Goal: Task Accomplishment & Management: Use online tool/utility

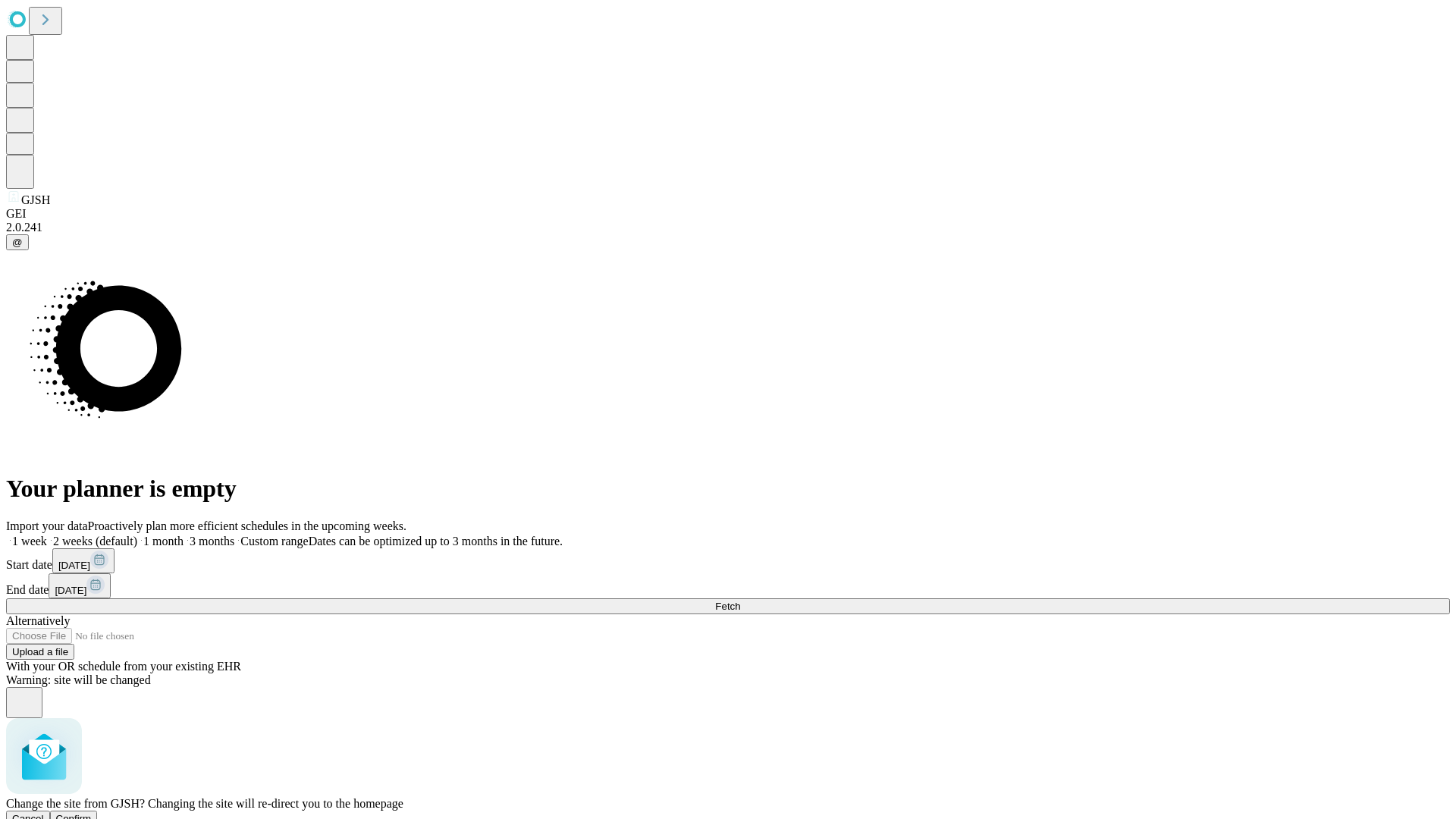
click at [91, 813] on span "Confirm" at bounding box center [74, 818] width 36 height 11
click at [137, 535] on label "2 weeks (default)" at bounding box center [91, 541] width 91 height 13
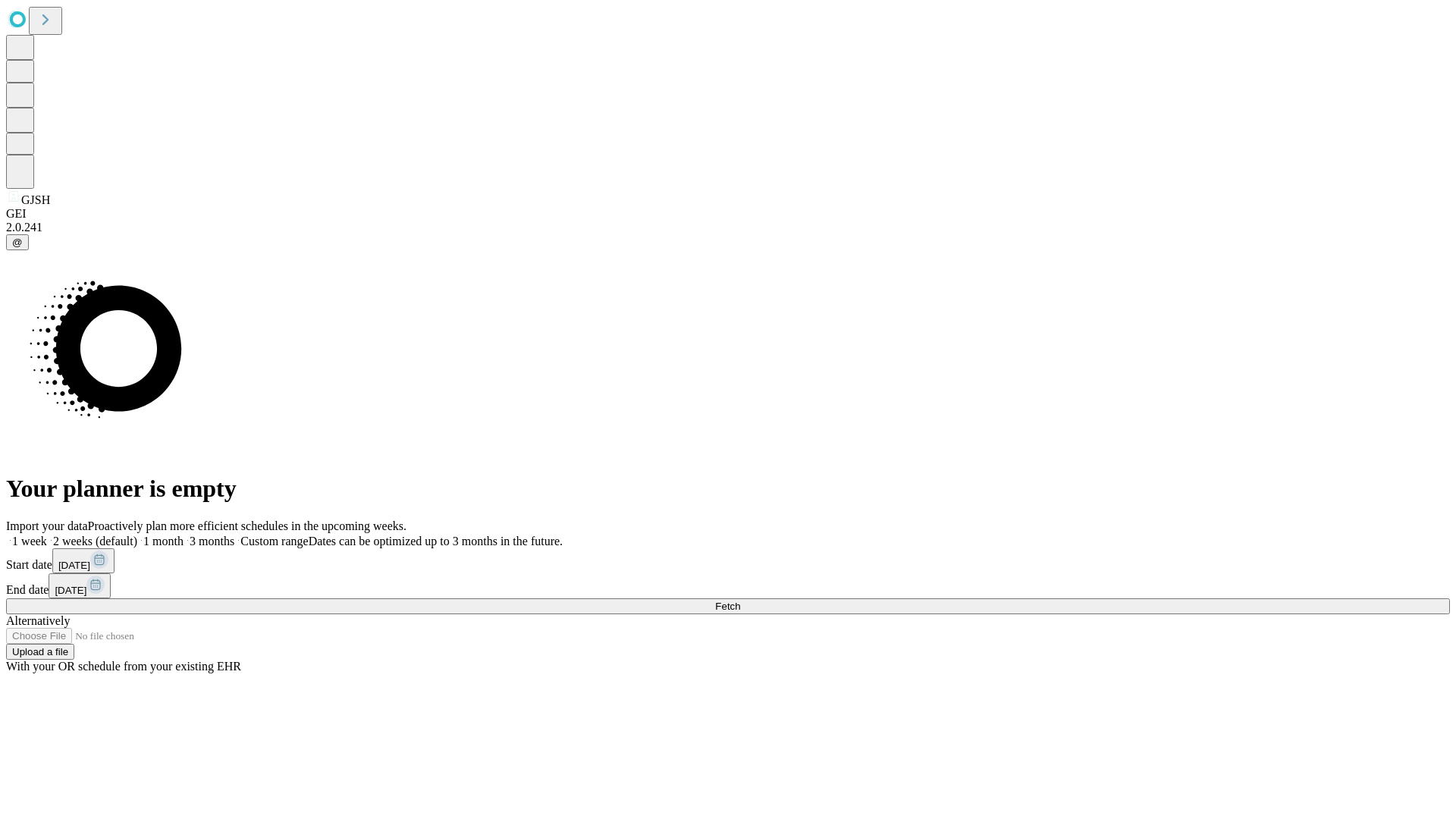
click at [740, 601] on span "Fetch" at bounding box center [727, 606] width 25 height 11
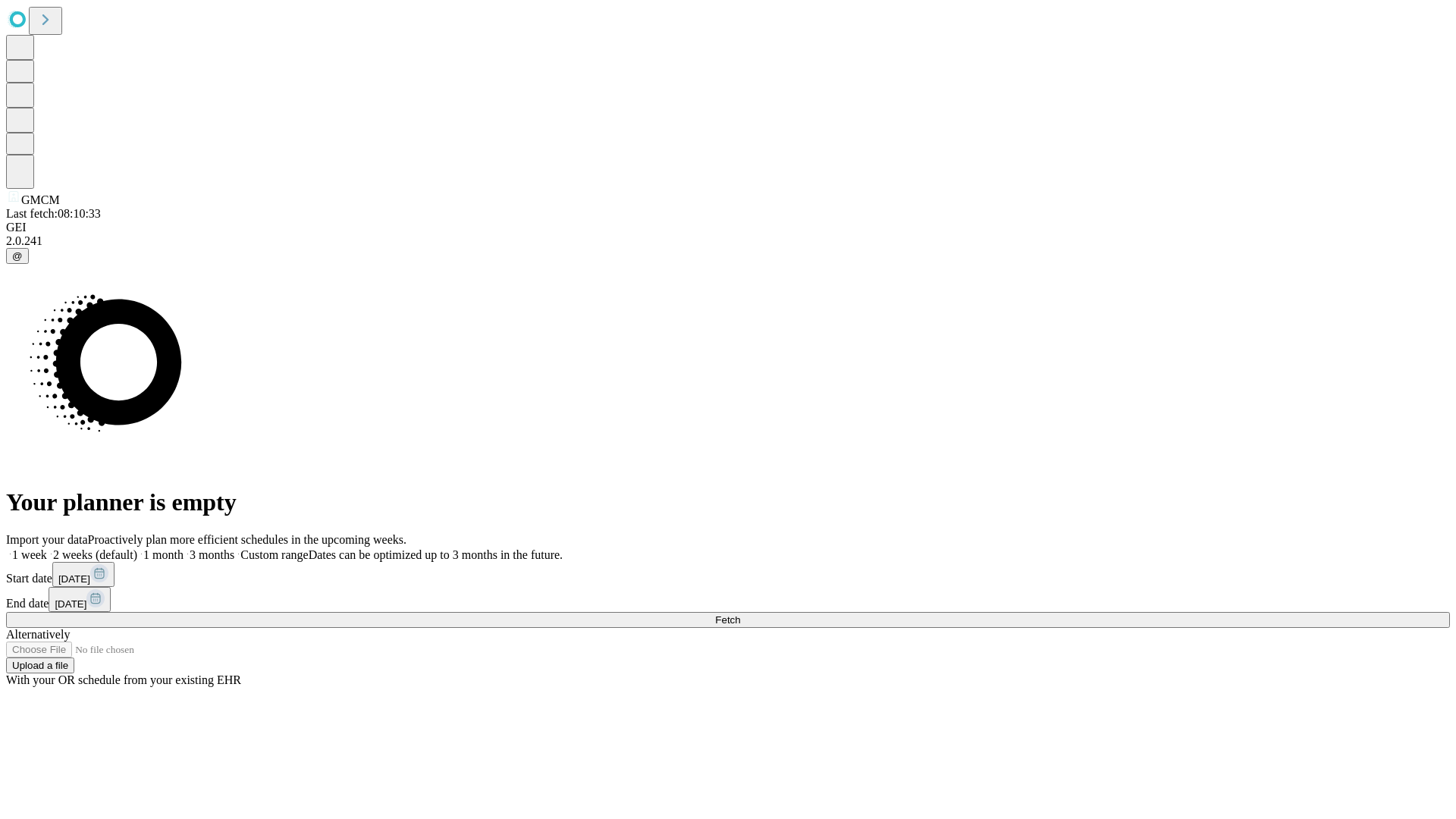
click at [137, 548] on label "2 weeks (default)" at bounding box center [91, 554] width 91 height 13
click at [740, 614] on span "Fetch" at bounding box center [727, 619] width 25 height 11
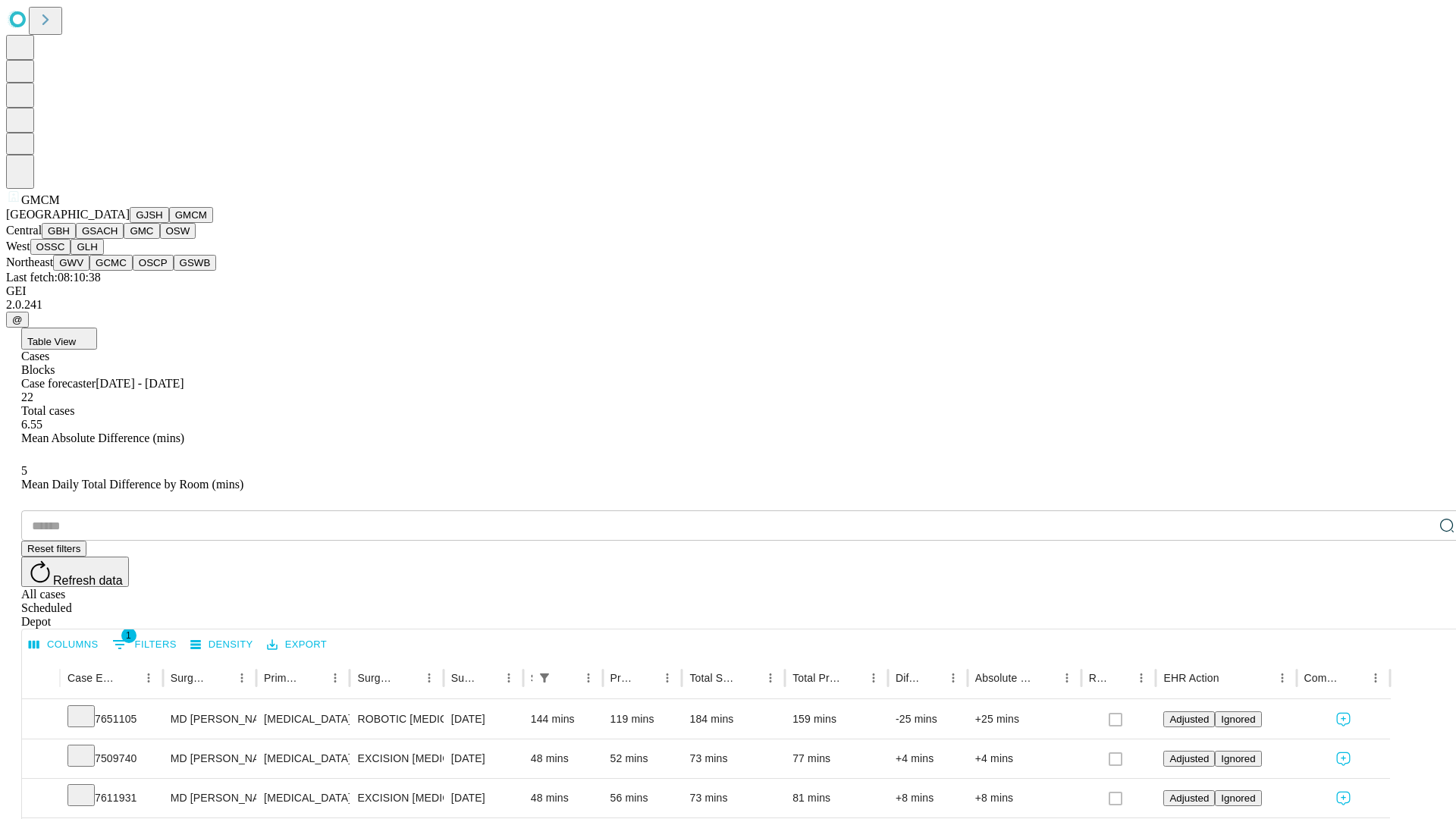
click at [76, 239] on button "GBH" at bounding box center [58, 231] width 34 height 16
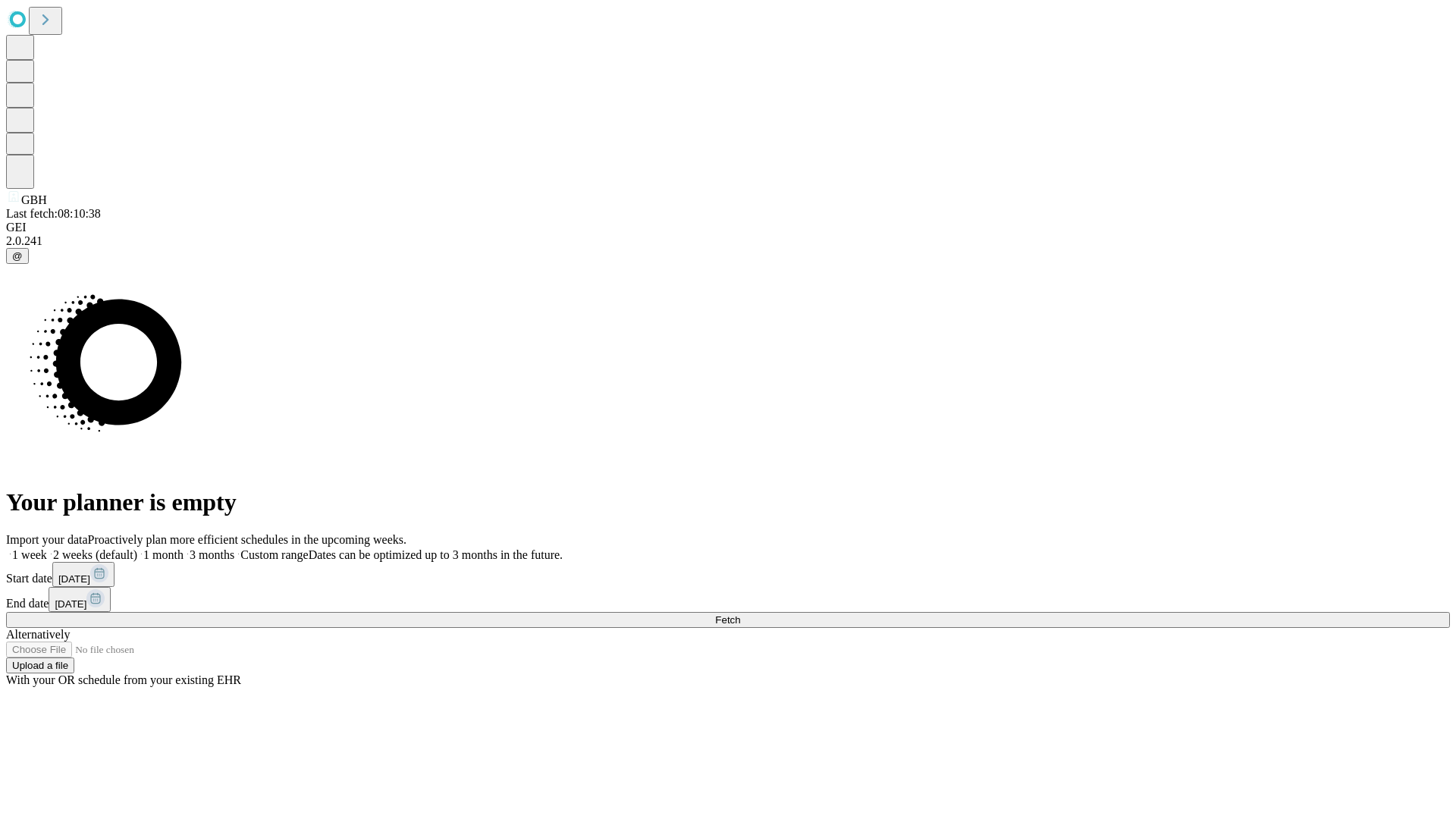
click at [137, 548] on label "2 weeks (default)" at bounding box center [91, 554] width 91 height 13
click at [740, 614] on span "Fetch" at bounding box center [727, 619] width 25 height 11
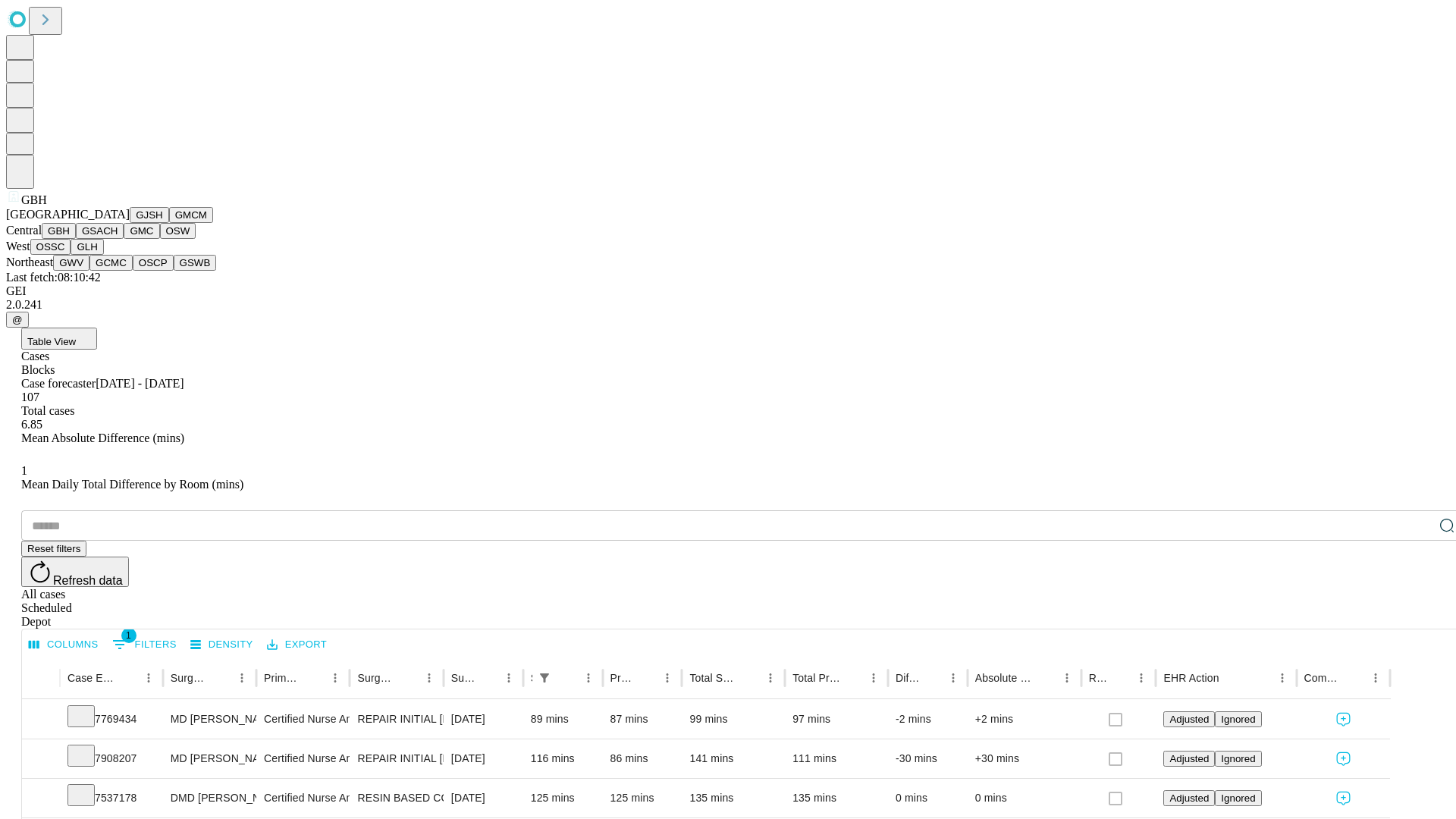
click at [118, 239] on button "GSACH" at bounding box center [99, 231] width 47 height 16
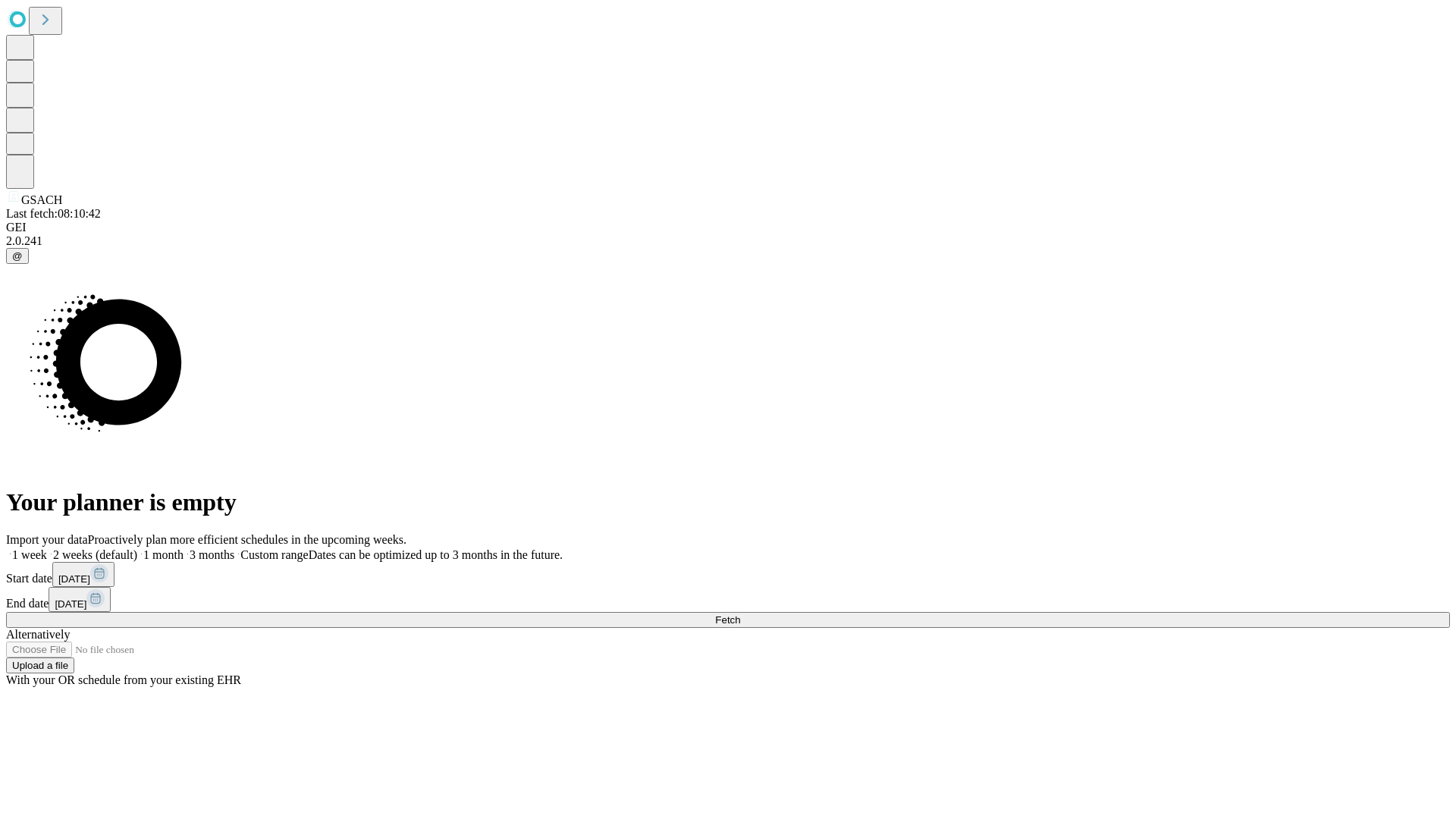
click at [137, 548] on label "2 weeks (default)" at bounding box center [91, 554] width 91 height 13
click at [740, 614] on span "Fetch" at bounding box center [727, 619] width 25 height 11
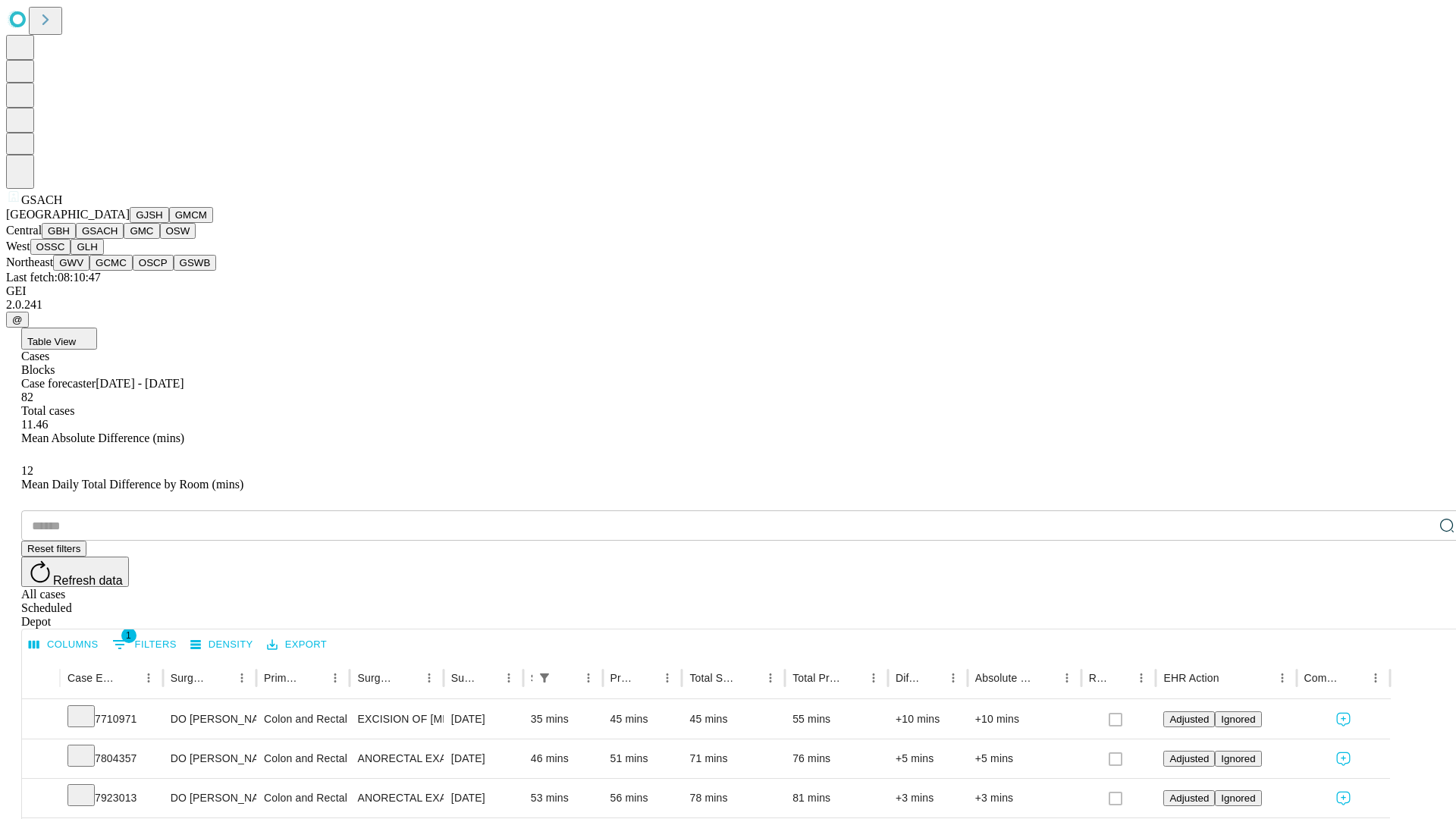
click at [124, 239] on button "GMC" at bounding box center [142, 231] width 36 height 16
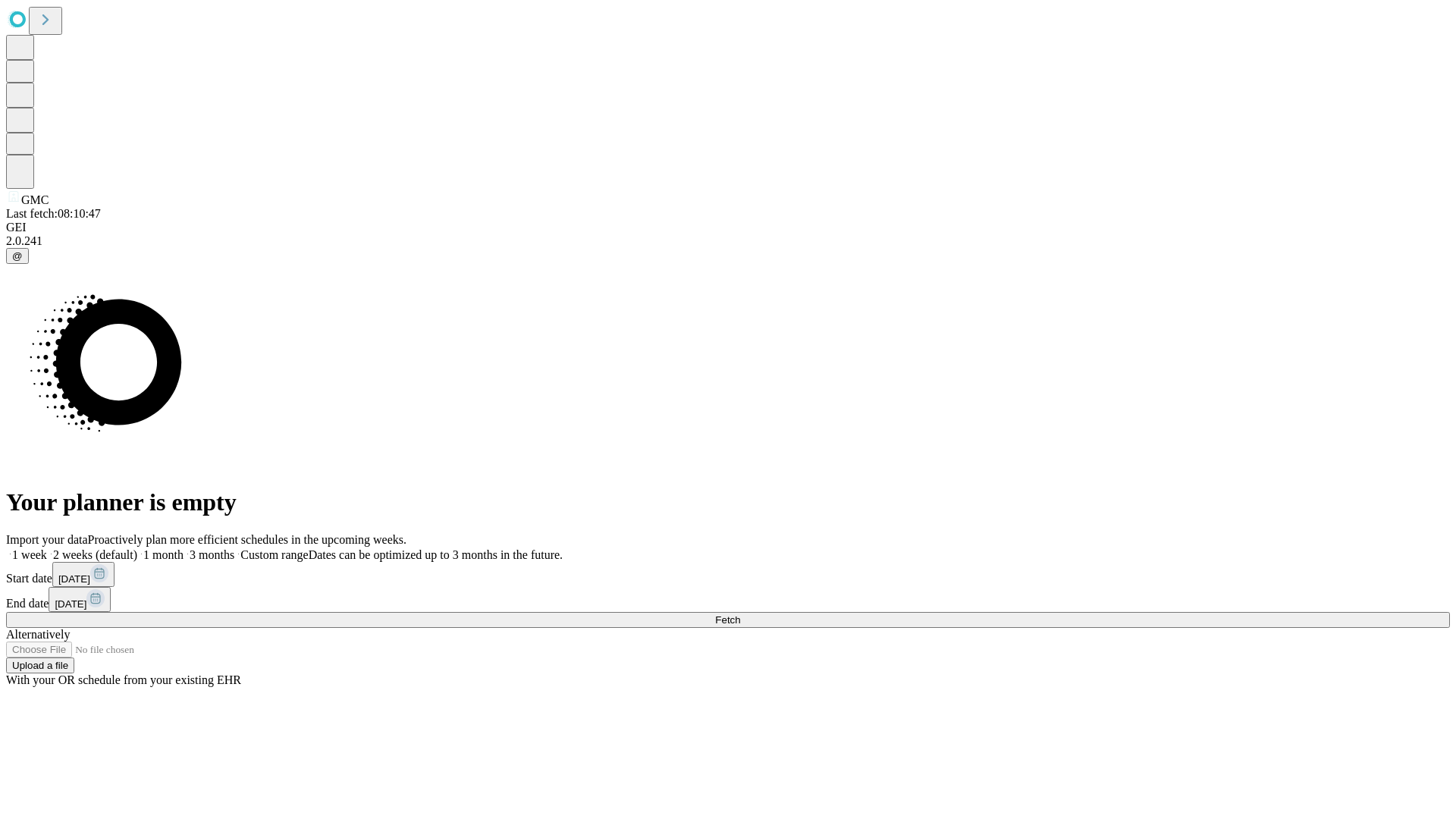
click at [137, 548] on label "2 weeks (default)" at bounding box center [91, 554] width 91 height 13
click at [740, 614] on span "Fetch" at bounding box center [727, 619] width 25 height 11
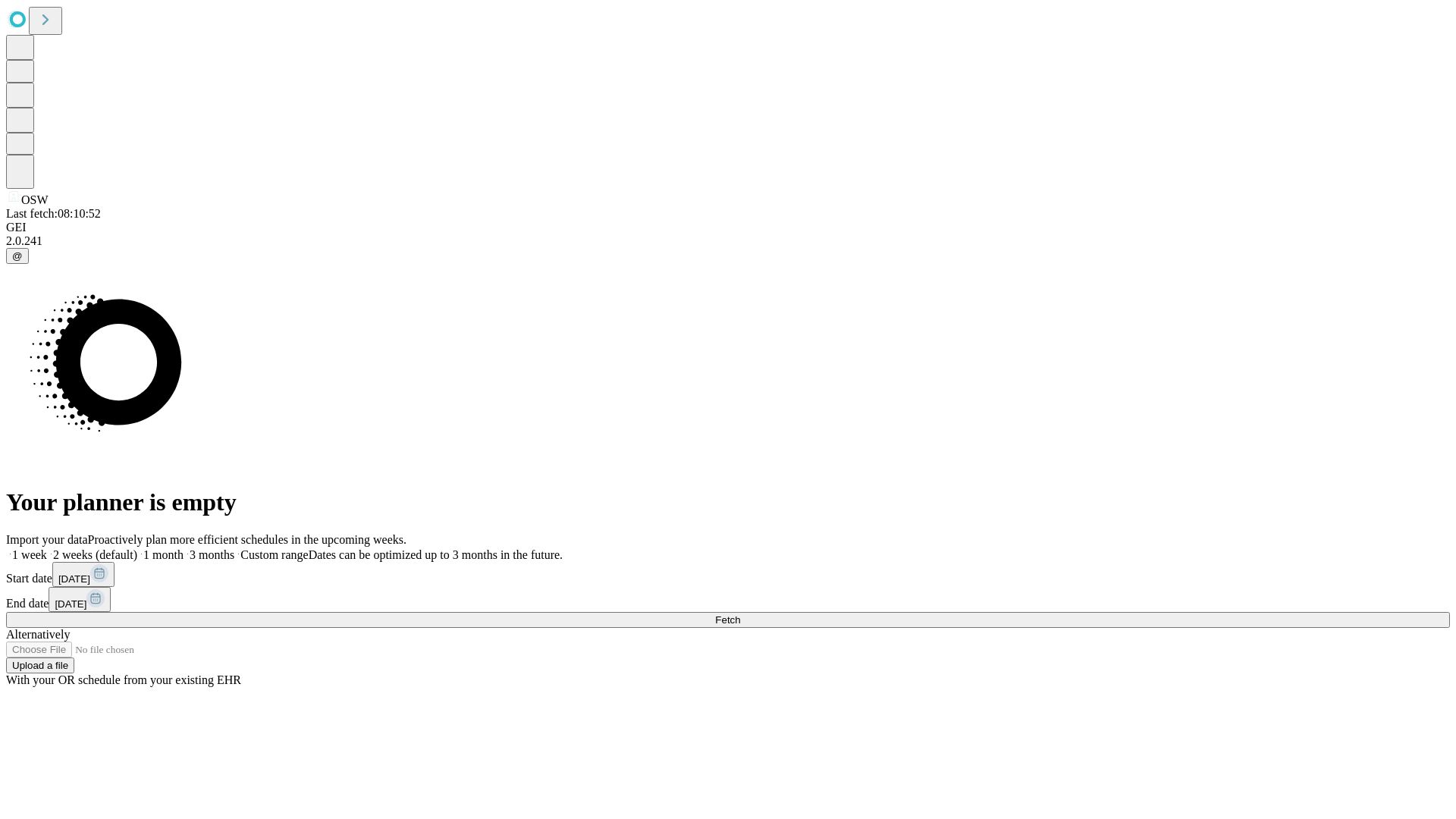
click at [137, 548] on label "2 weeks (default)" at bounding box center [91, 554] width 91 height 13
click at [740, 614] on span "Fetch" at bounding box center [727, 619] width 25 height 11
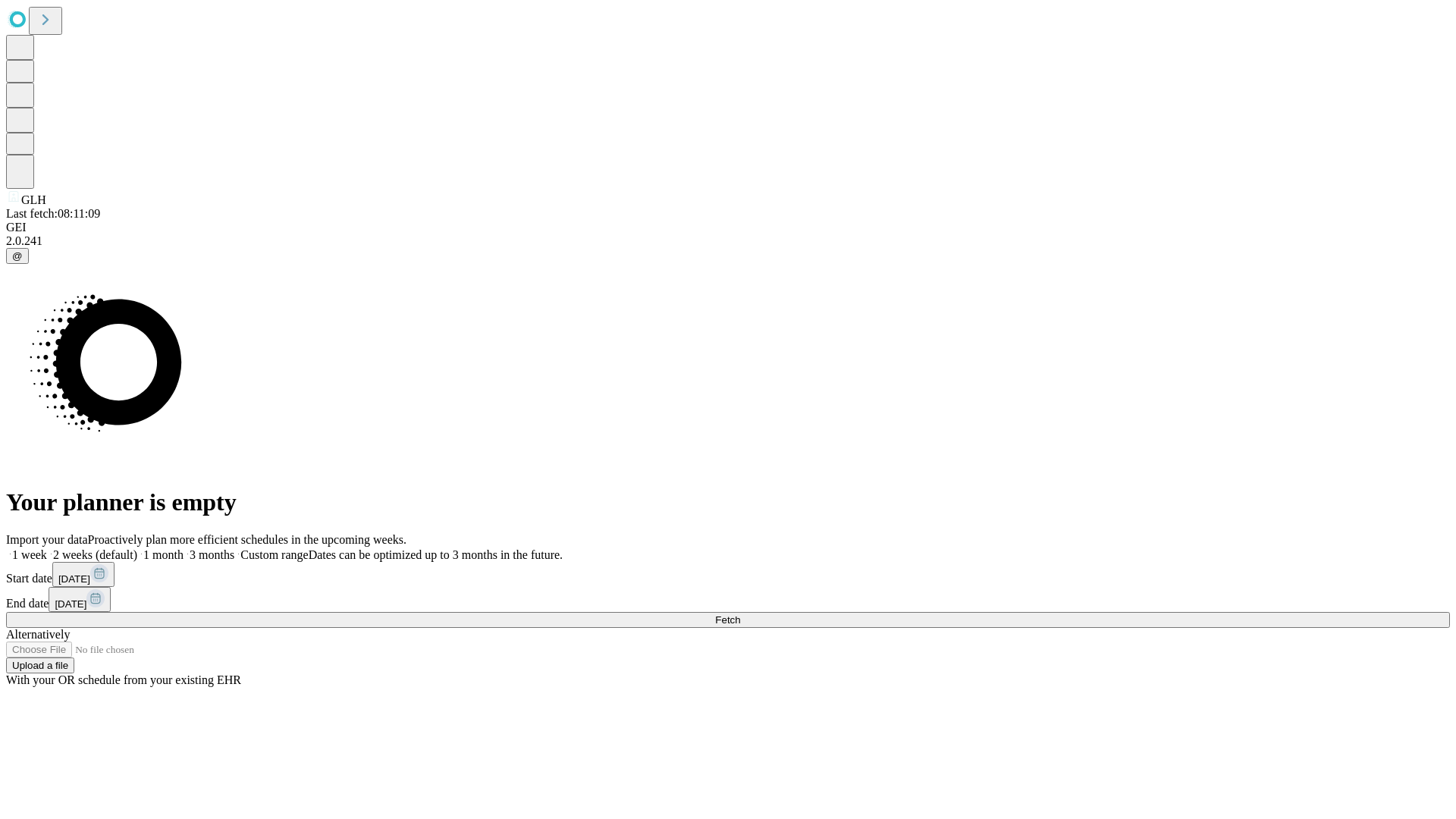
click at [137, 548] on label "2 weeks (default)" at bounding box center [91, 554] width 91 height 13
click at [740, 614] on span "Fetch" at bounding box center [727, 619] width 25 height 11
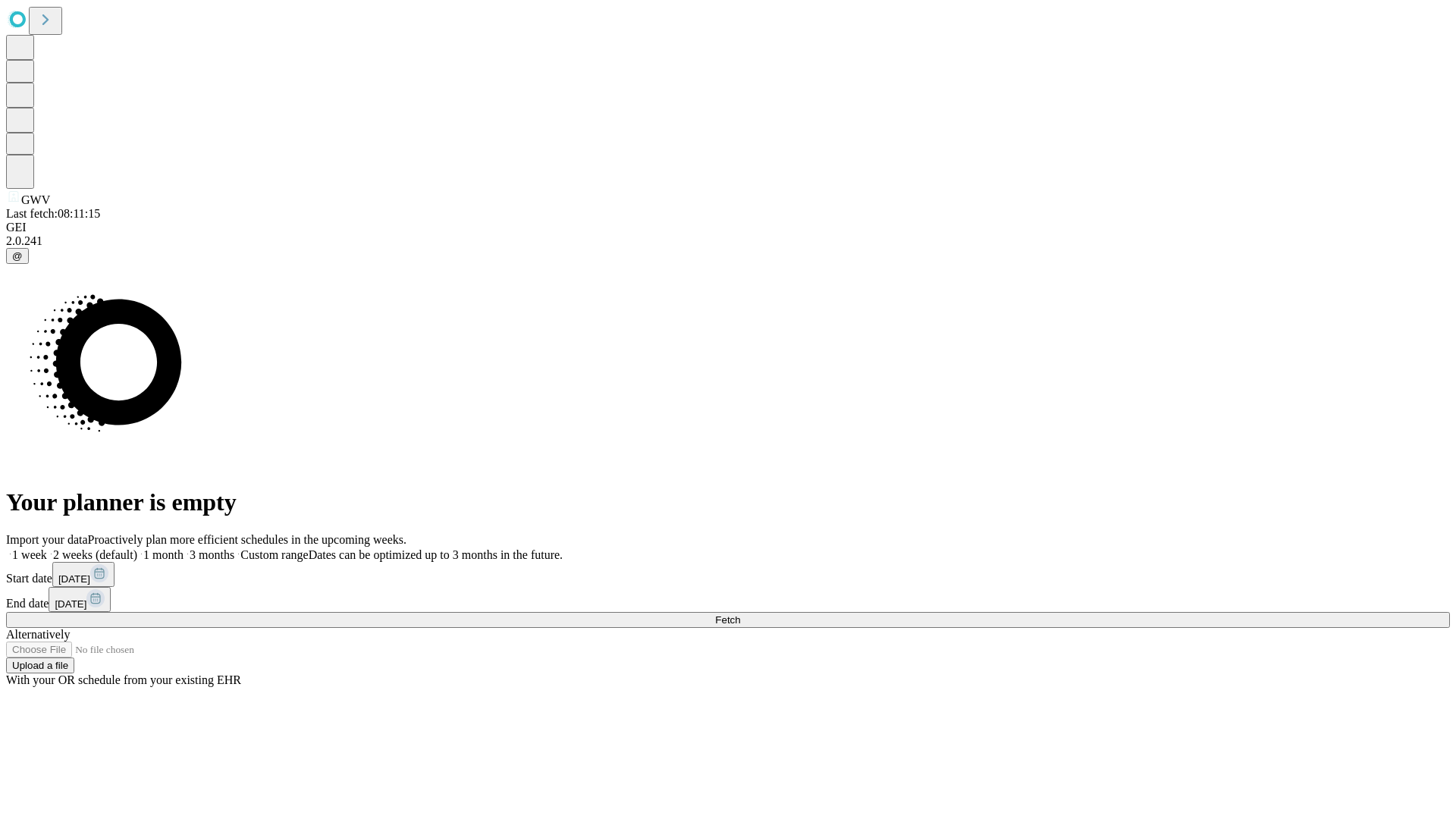
click at [137, 548] on label "2 weeks (default)" at bounding box center [91, 554] width 91 height 13
click at [740, 614] on span "Fetch" at bounding box center [727, 619] width 25 height 11
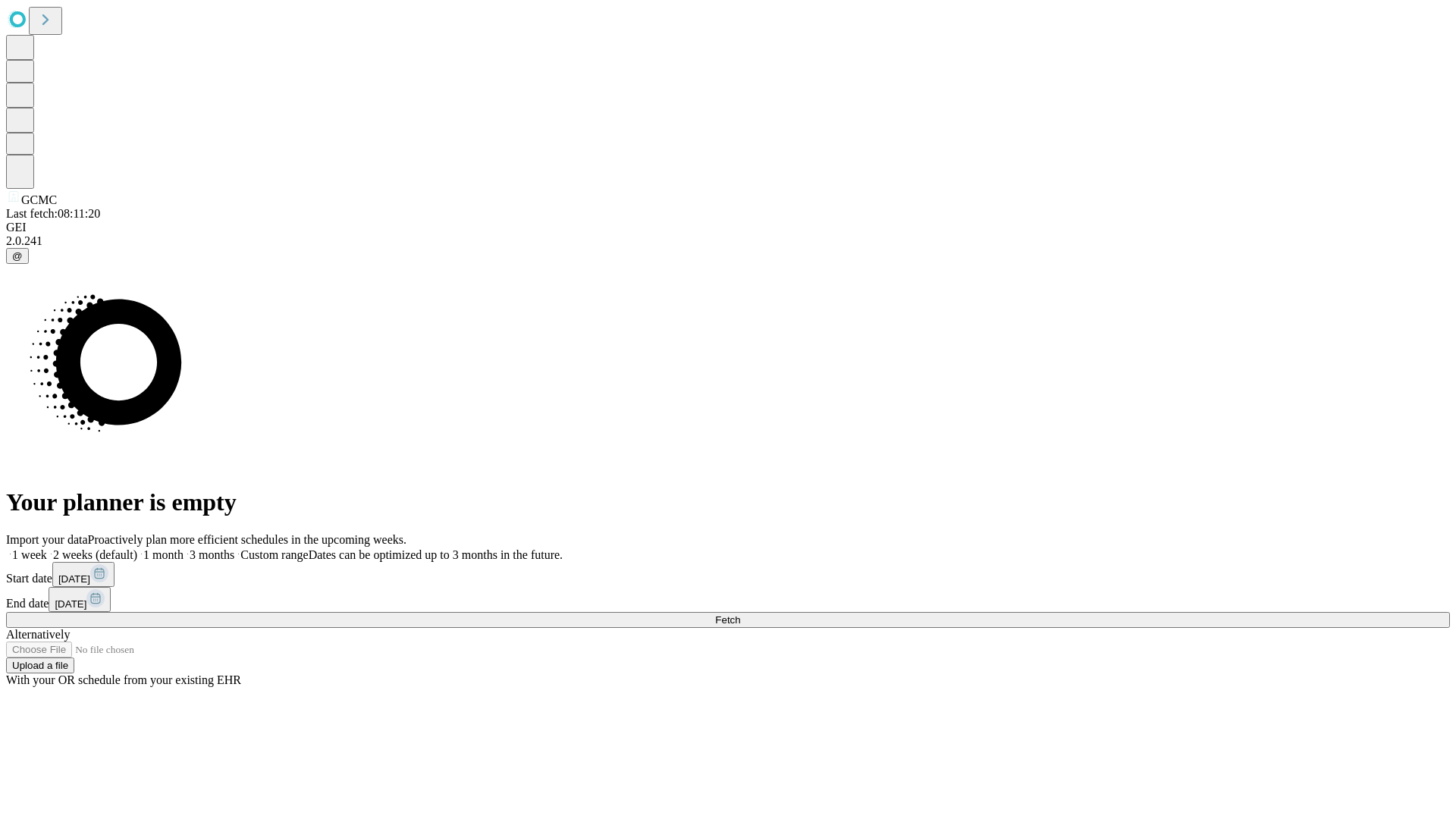
click at [137, 548] on label "2 weeks (default)" at bounding box center [91, 554] width 91 height 13
click at [740, 614] on span "Fetch" at bounding box center [727, 619] width 25 height 11
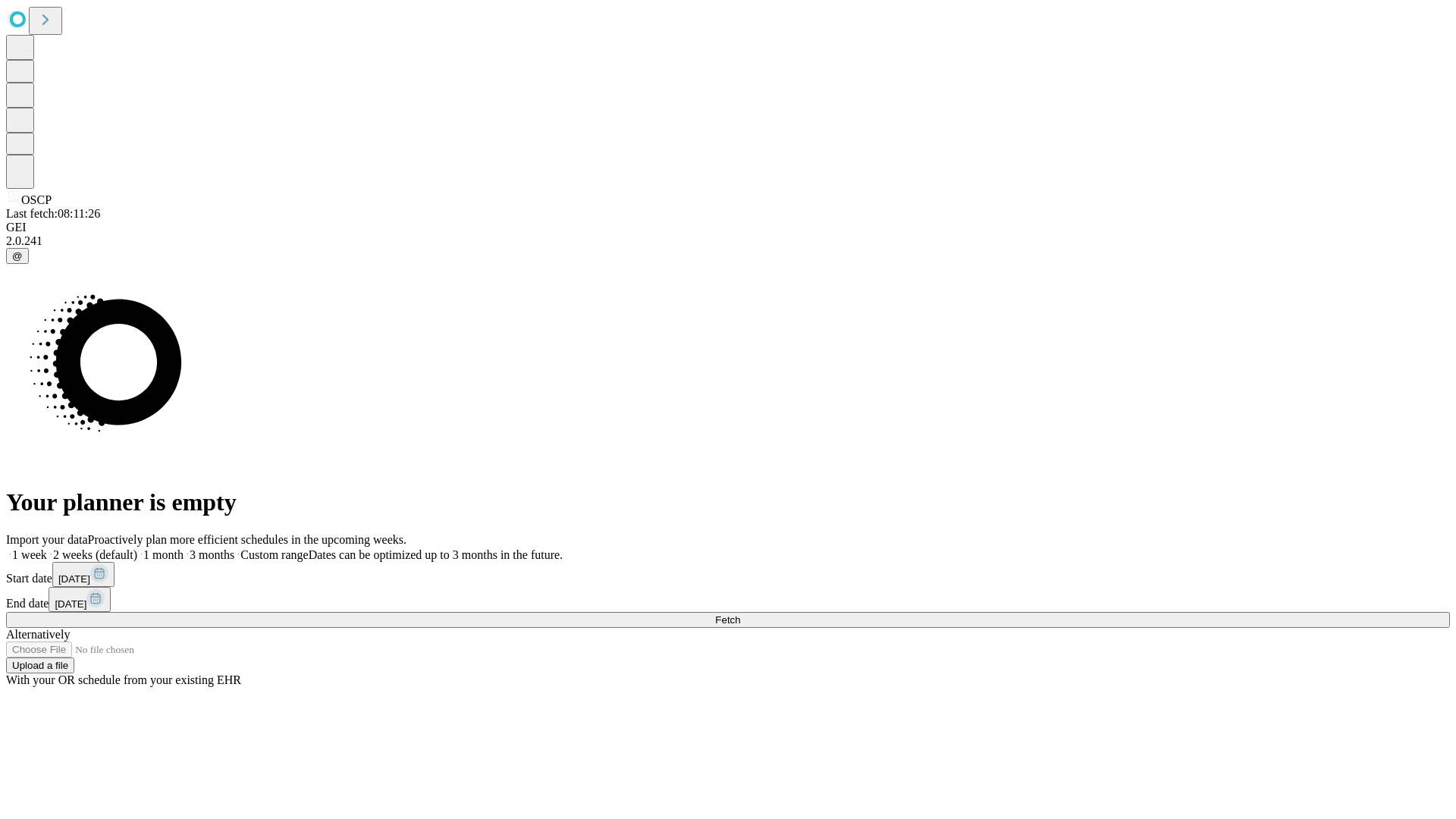
click at [137, 548] on label "2 weeks (default)" at bounding box center [91, 554] width 91 height 13
click at [740, 614] on span "Fetch" at bounding box center [727, 619] width 25 height 11
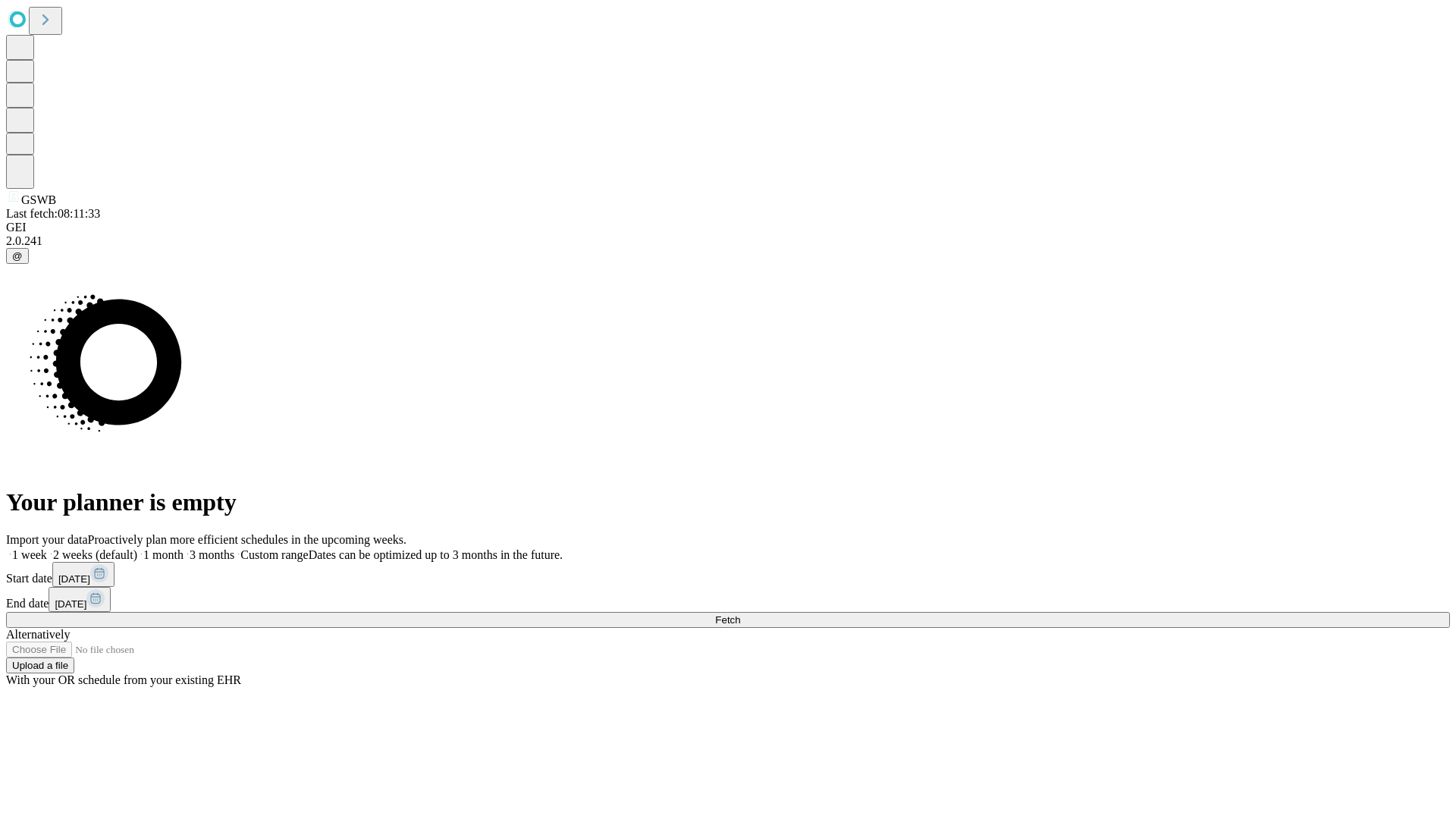
click at [740, 614] on span "Fetch" at bounding box center [727, 619] width 25 height 11
